Goal: Transaction & Acquisition: Purchase product/service

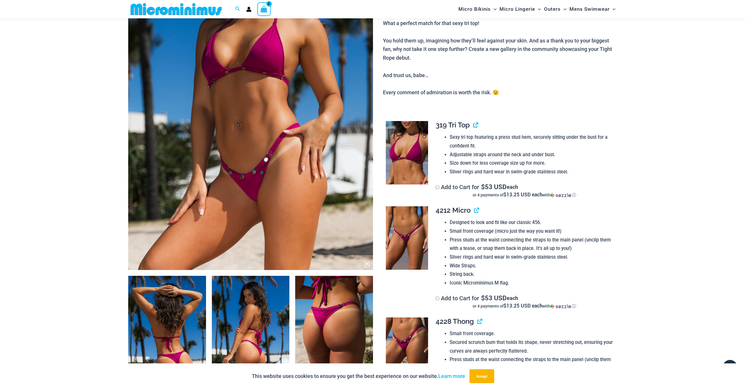
scroll to position [149, 0]
click at [473, 122] on link "View product" at bounding box center [473, 125] width 0 height 8
click at [474, 206] on link "View product" at bounding box center [474, 210] width 0 height 8
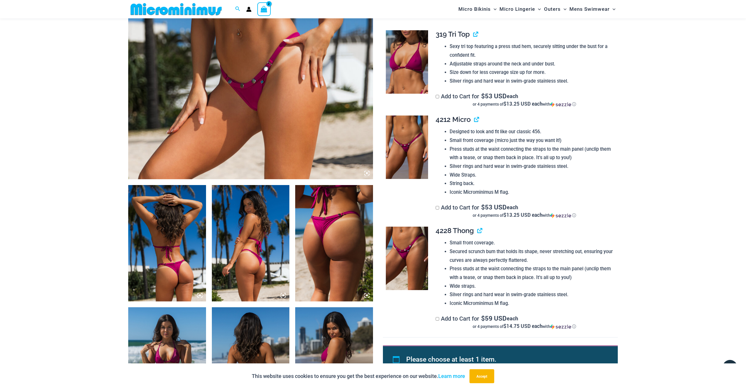
scroll to position [248, 0]
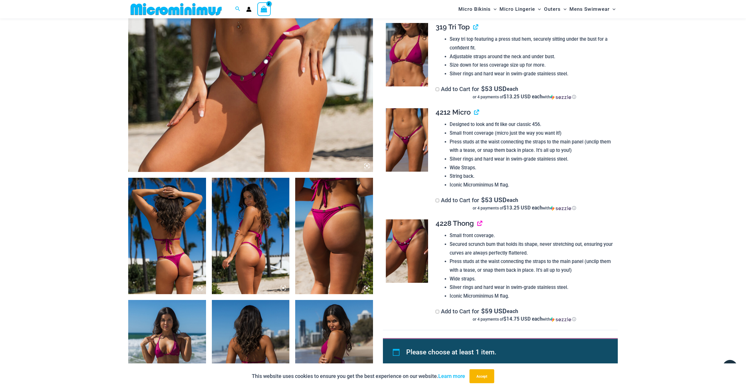
click at [477, 219] on link "View product" at bounding box center [477, 223] width 0 height 8
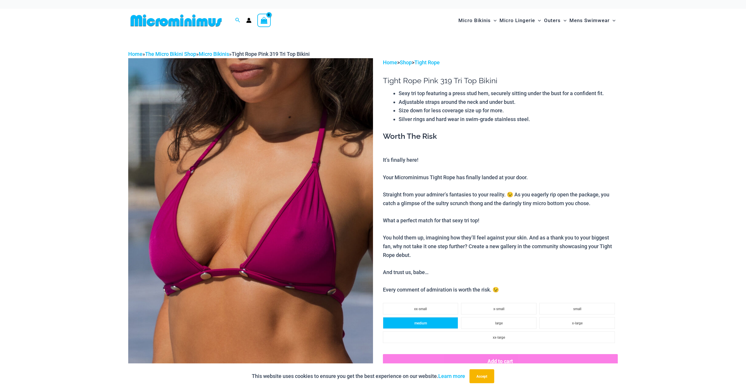
click at [440, 319] on li "medium" at bounding box center [420, 323] width 75 height 12
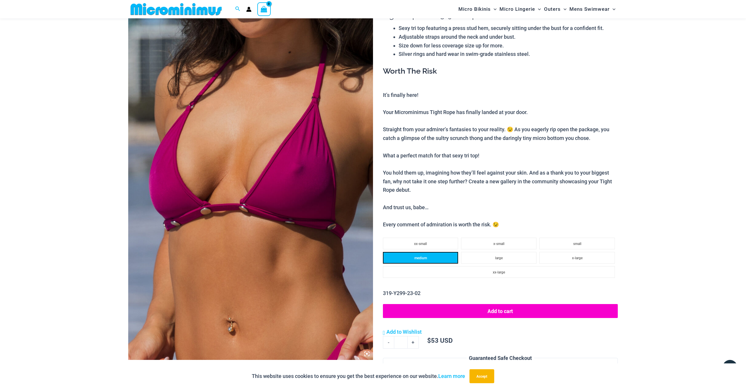
scroll to position [65, 0]
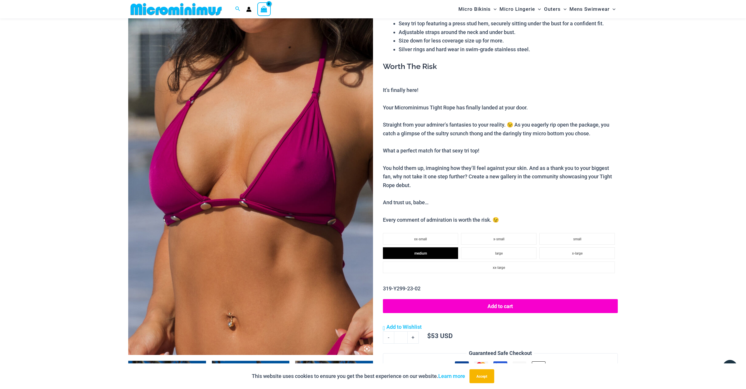
click at [507, 302] on button "Add to cart" at bounding box center [500, 306] width 235 height 14
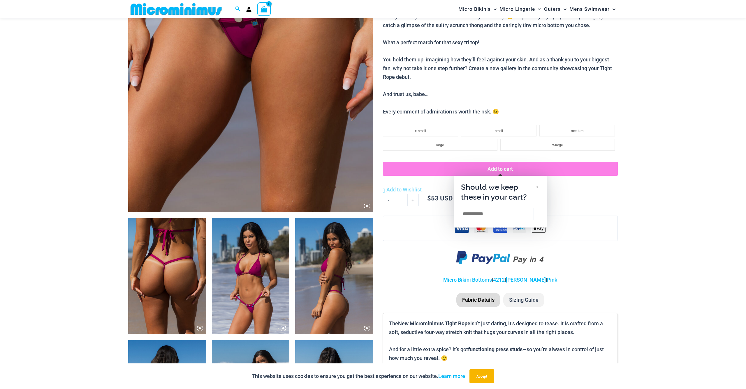
scroll to position [210, 0]
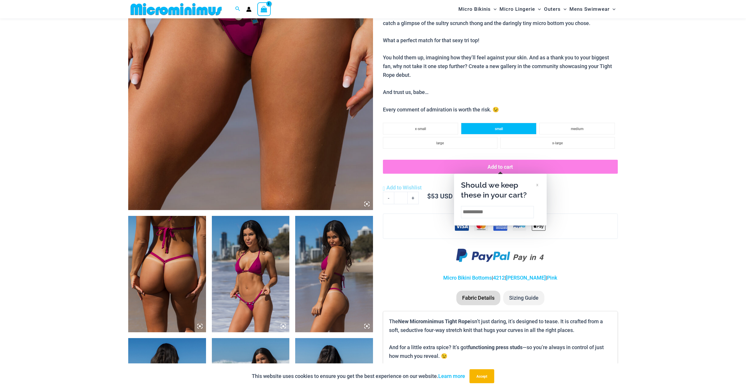
click at [510, 123] on li "small" at bounding box center [498, 129] width 75 height 12
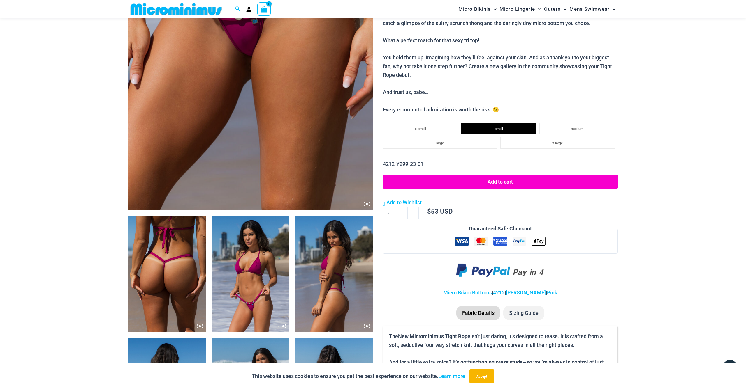
click at [499, 177] on button "Add to cart" at bounding box center [500, 182] width 235 height 14
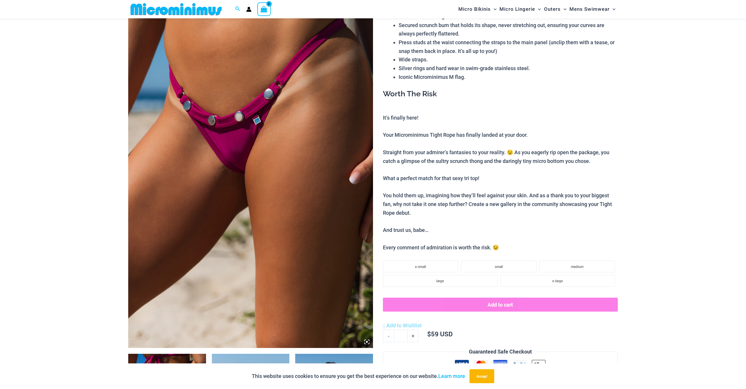
scroll to position [72, 0]
click at [497, 265] on span "small" at bounding box center [499, 267] width 8 height 4
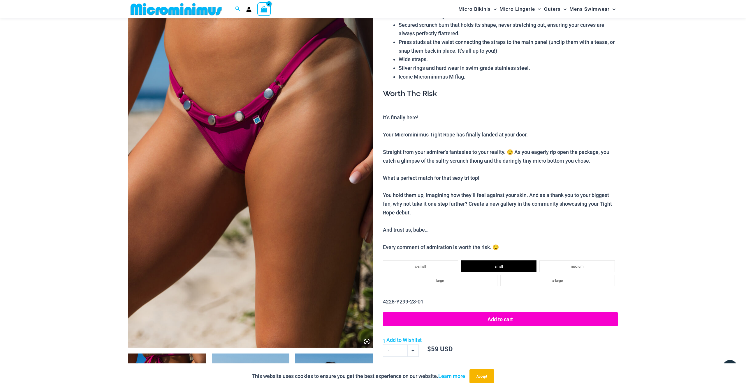
click at [512, 315] on button "Add to cart" at bounding box center [500, 320] width 235 height 14
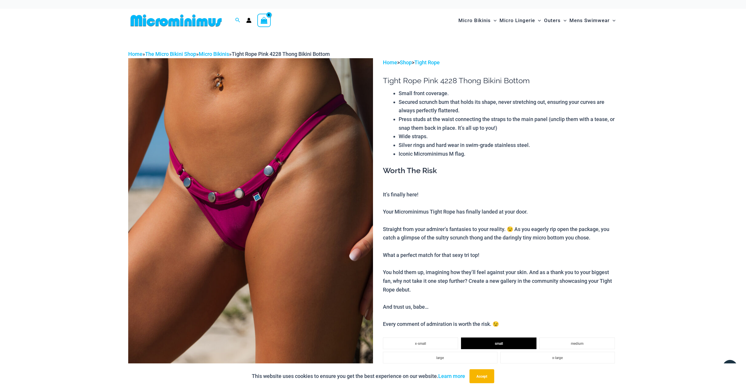
scroll to position [0, 0]
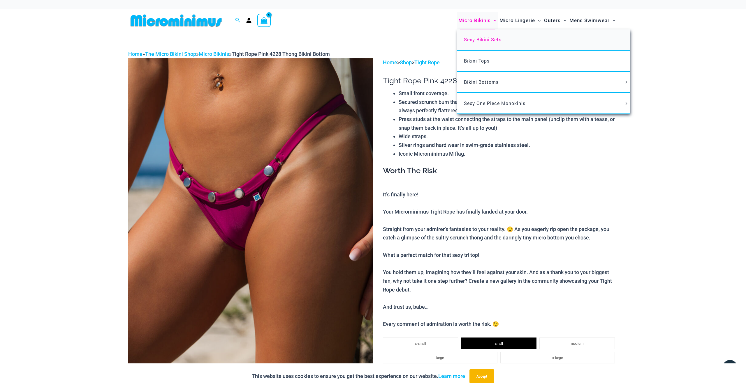
click at [476, 39] on span "Sexy Bikini Sets" at bounding box center [483, 39] width 38 height 6
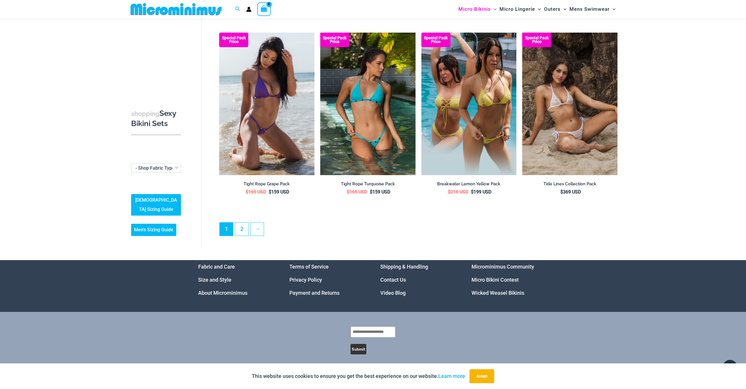
scroll to position [1324, 0]
click at [243, 225] on link "2" at bounding box center [241, 229] width 13 height 13
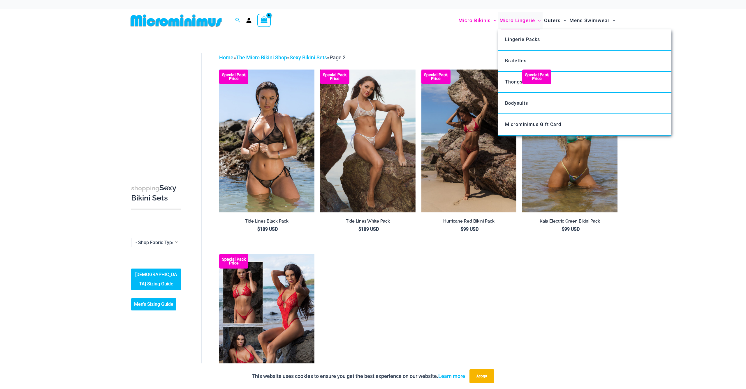
click at [524, 21] on span "Micro Lingerie" at bounding box center [517, 20] width 36 height 15
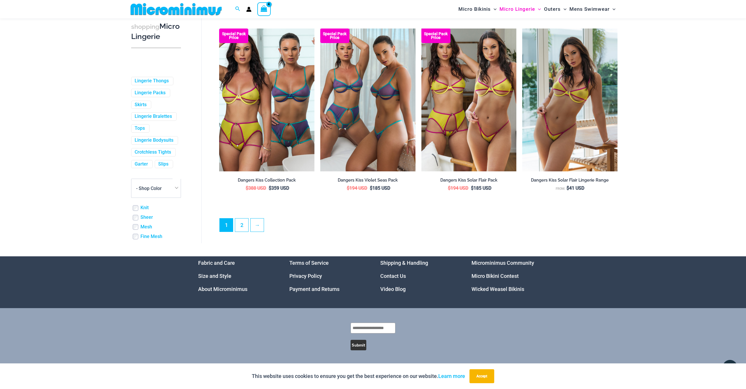
scroll to position [1462, 0]
click at [239, 225] on link "2" at bounding box center [241, 225] width 13 height 13
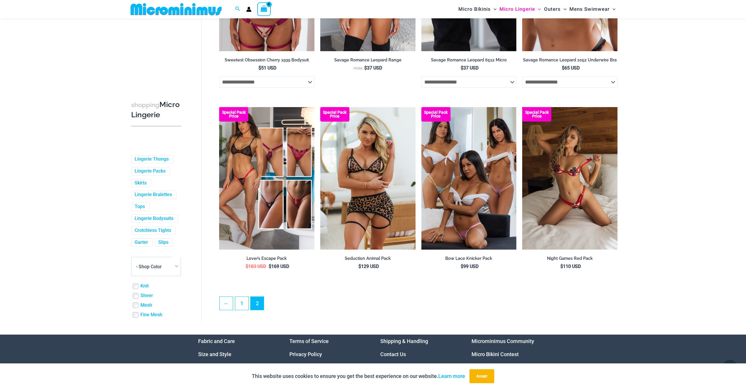
scroll to position [1365, 0]
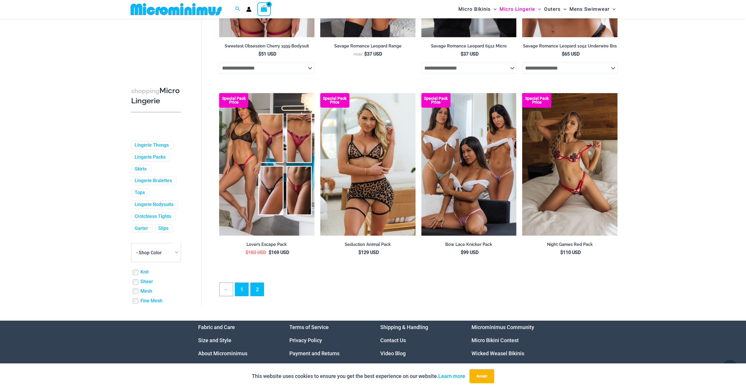
click at [236, 292] on link "1" at bounding box center [241, 289] width 13 height 13
click at [241, 291] on link "1" at bounding box center [241, 289] width 13 height 13
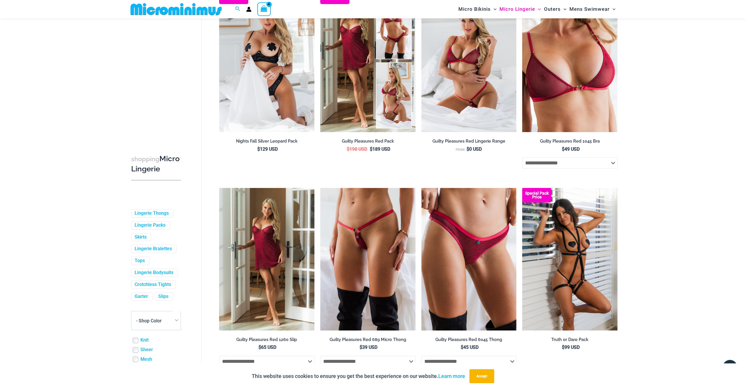
scroll to position [110, 0]
click at [264, 8] on icon "View Shopping Cart, 4 items" at bounding box center [264, 8] width 7 height 7
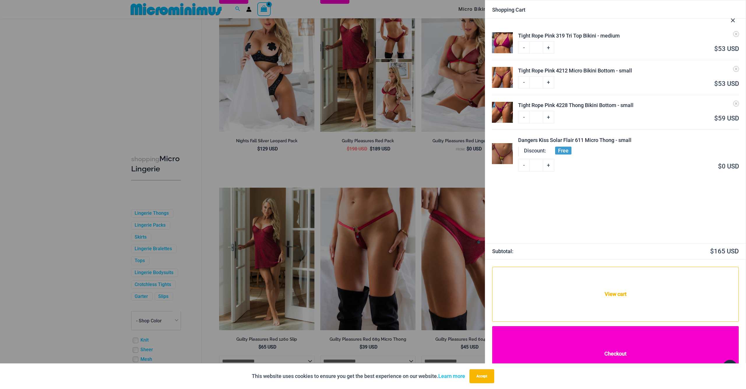
click at [649, 353] on link "Checkout" at bounding box center [615, 354] width 246 height 56
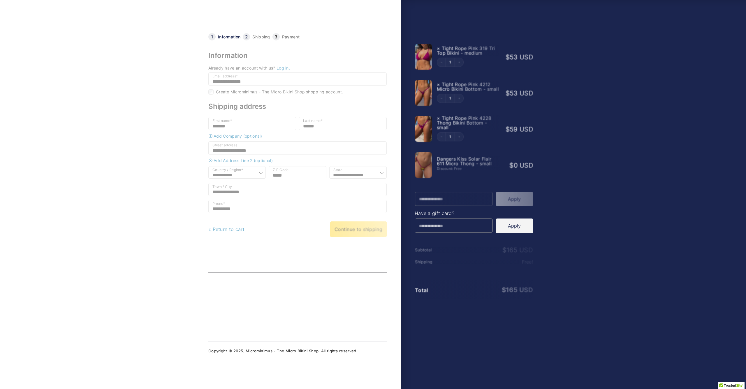
select select "**"
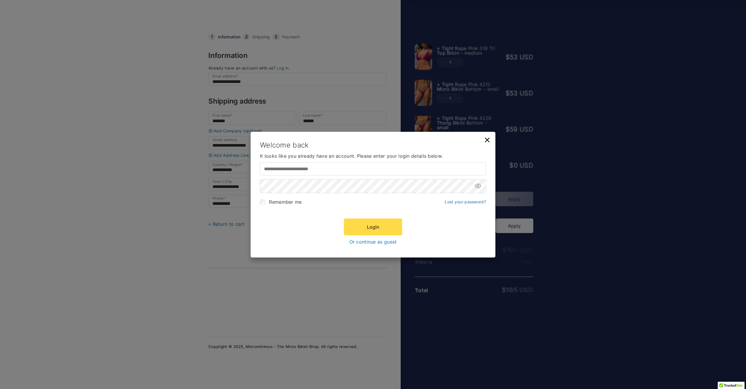
type input "**********"
click at [379, 240] on link "Or continue as guest" at bounding box center [372, 241] width 47 height 5
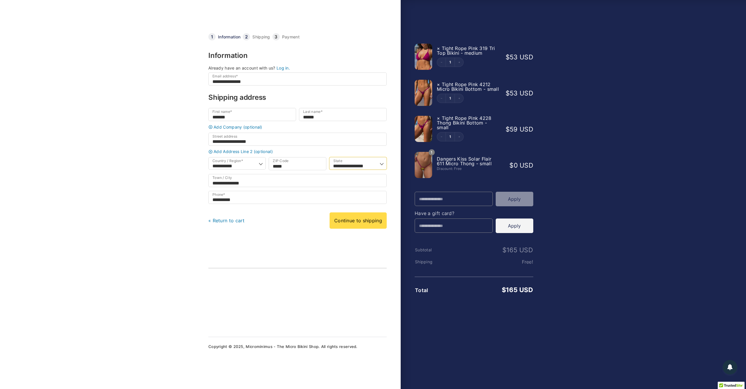
select select "**"
click at [367, 227] on link "Continue to shipping" at bounding box center [357, 221] width 57 height 16
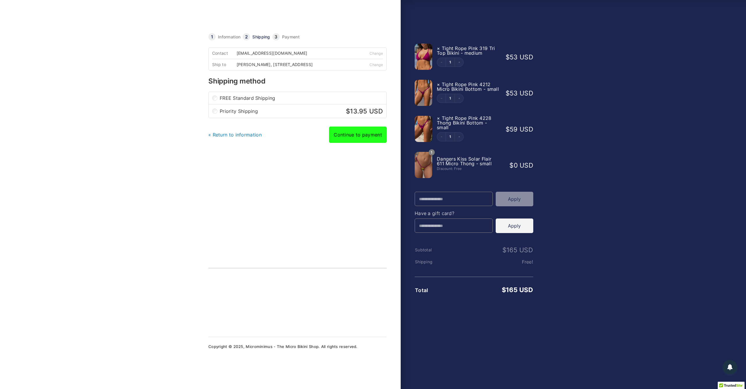
click at [362, 140] on link "Continue to payment" at bounding box center [358, 135] width 58 height 16
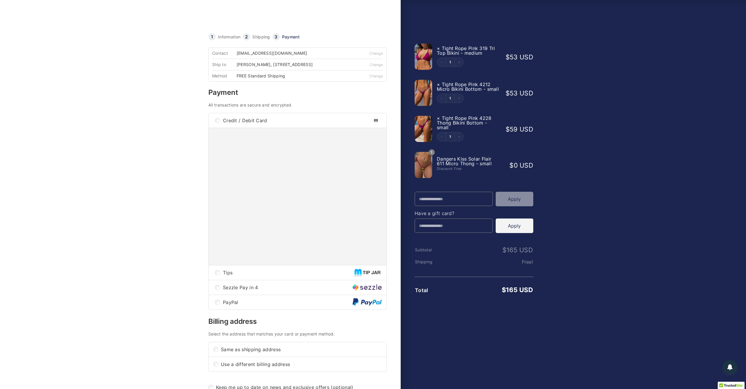
click at [220, 310] on div "PayPal" at bounding box center [298, 302] width 178 height 15
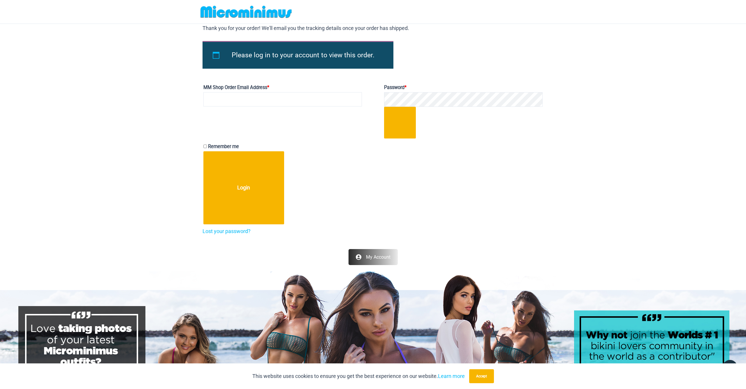
click at [454, 197] on p "Remember me Login" at bounding box center [372, 183] width 341 height 84
